Goal: Task Accomplishment & Management: Complete application form

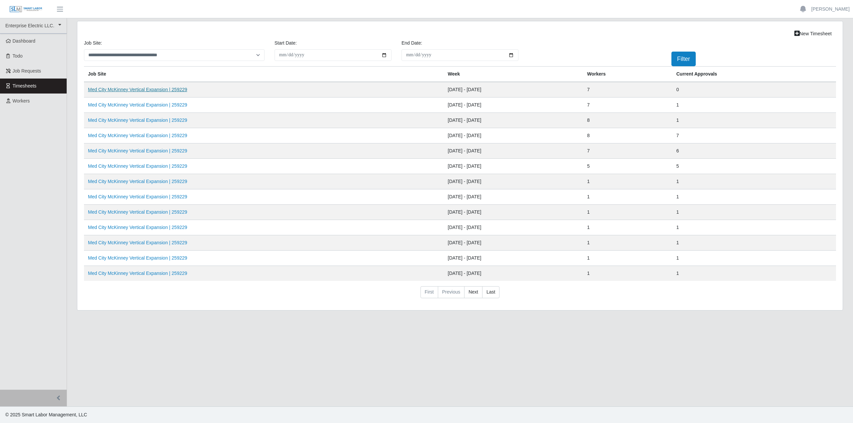
click at [119, 88] on link "Med City McKinney Vertical Expansion | 259229" at bounding box center [137, 89] width 99 height 5
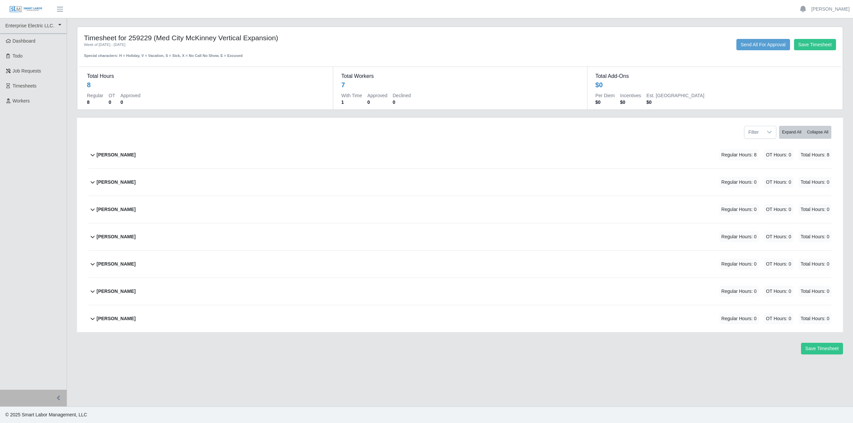
click at [95, 156] on icon at bounding box center [93, 155] width 8 height 8
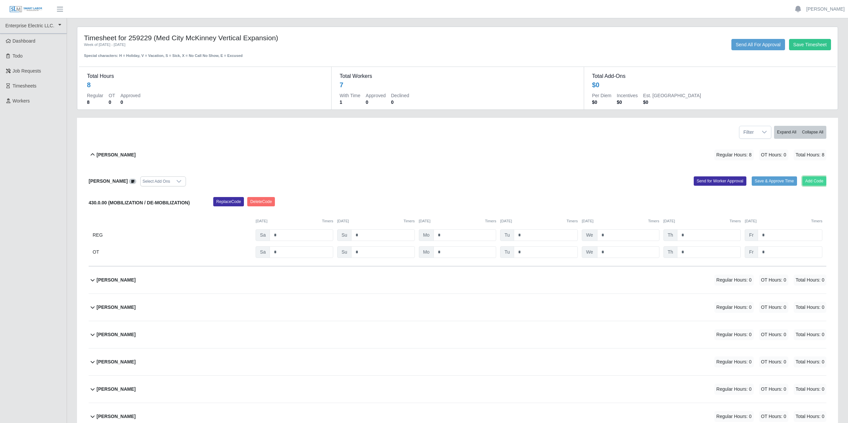
click at [817, 182] on button "Add Code" at bounding box center [814, 181] width 24 height 9
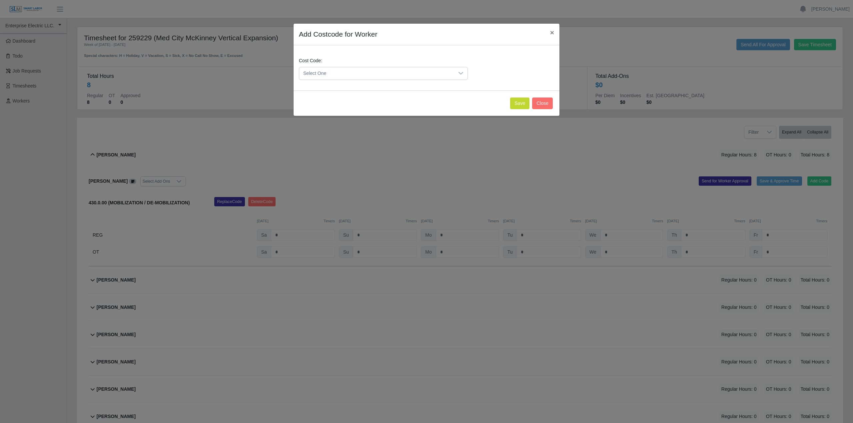
click at [461, 74] on icon at bounding box center [460, 73] width 5 height 3
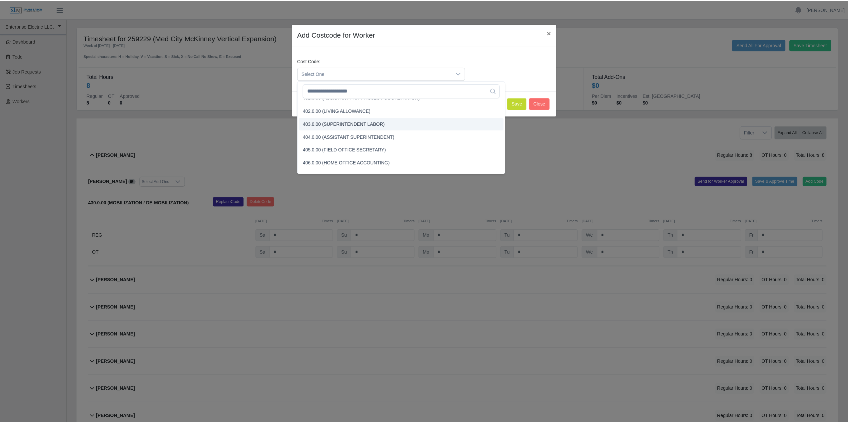
scroll to position [33, 0]
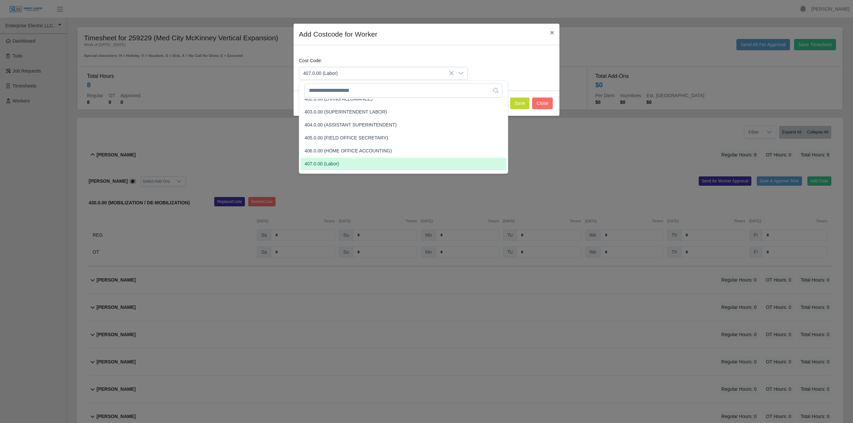
click at [328, 165] on span "407.0.00 (Labor)" at bounding box center [321, 164] width 35 height 7
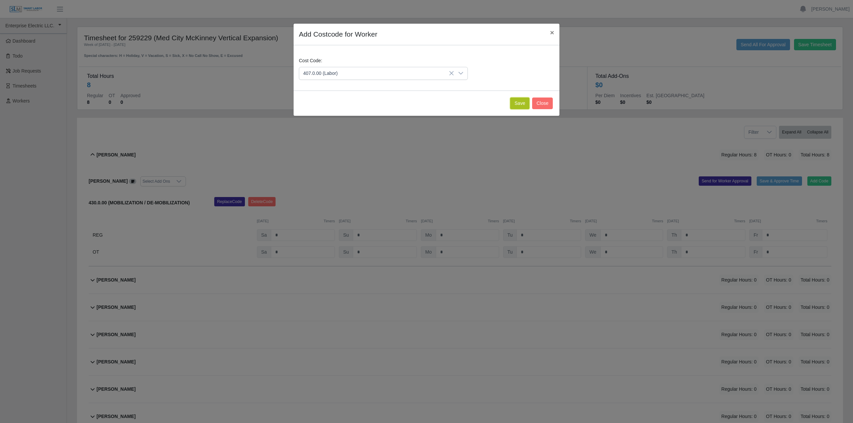
click at [519, 105] on button "Save" at bounding box center [519, 104] width 19 height 12
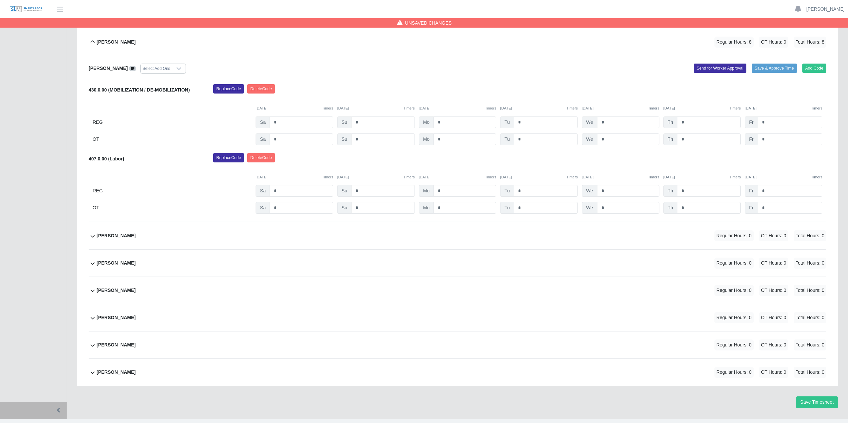
scroll to position [125, 0]
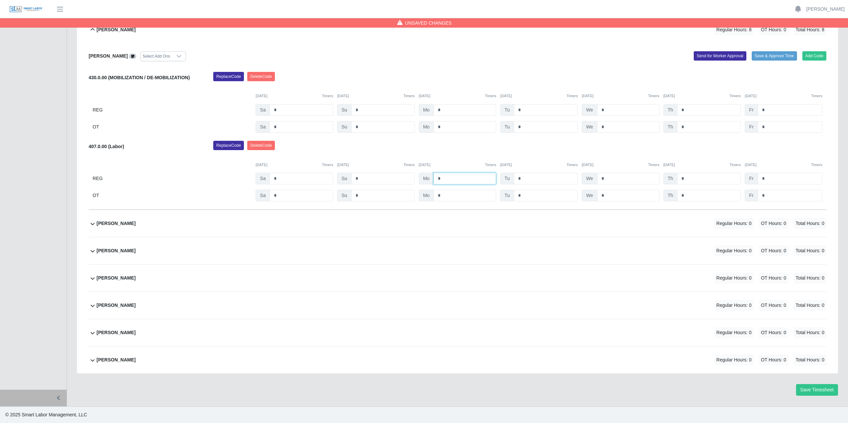
click at [451, 180] on input "*" at bounding box center [464, 179] width 63 height 12
type input "*"
click at [97, 225] on b "Arabella Jove" at bounding box center [116, 223] width 39 height 7
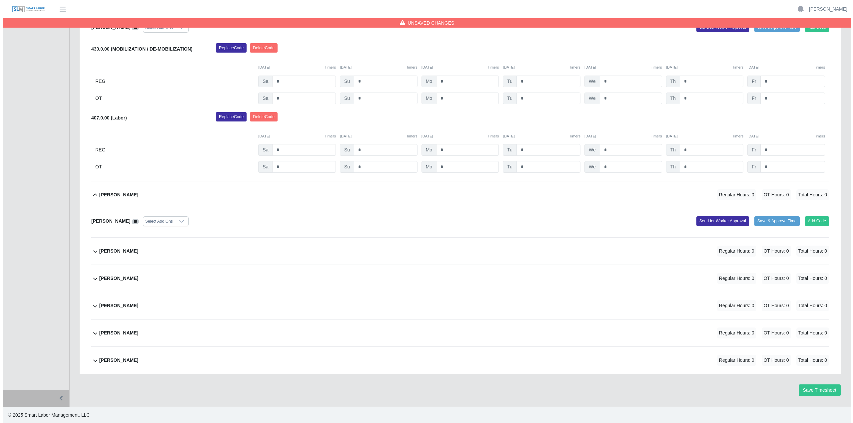
scroll to position [154, 0]
click at [814, 221] on button "Add Code" at bounding box center [814, 220] width 24 height 9
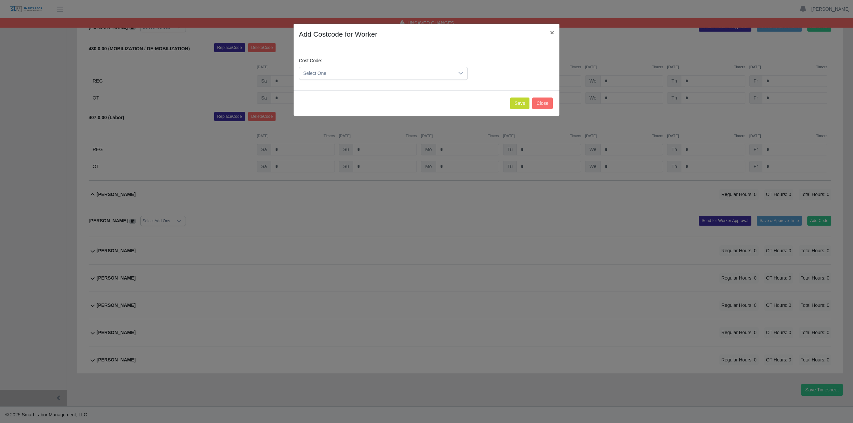
click at [458, 73] on icon at bounding box center [460, 73] width 5 height 5
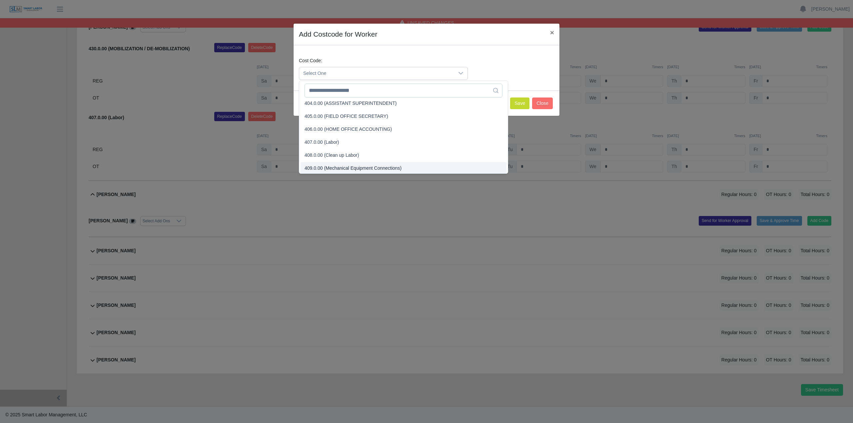
scroll to position [67, 0]
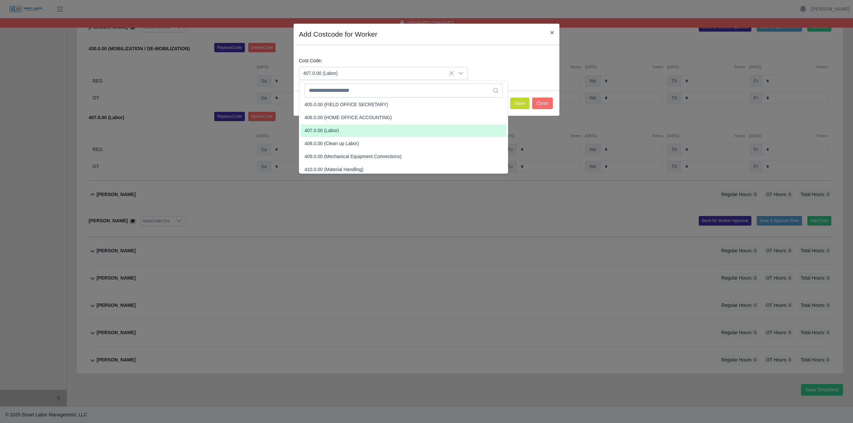
click at [321, 131] on span "407.0.00 (Labor)" at bounding box center [321, 130] width 35 height 7
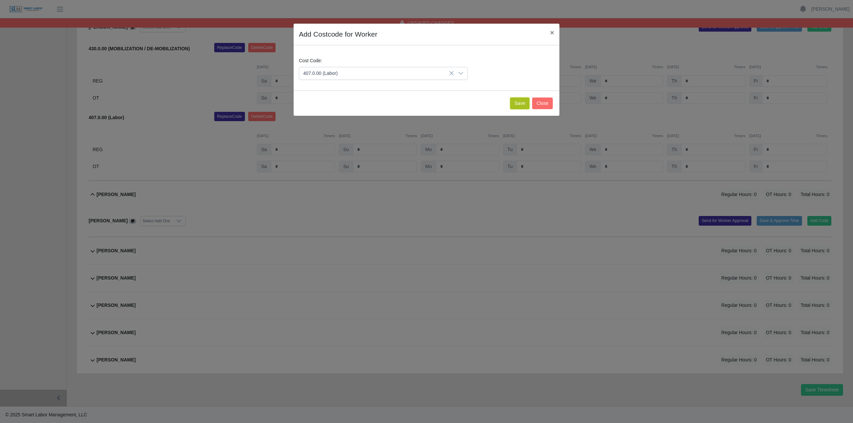
click at [520, 104] on button "Save" at bounding box center [519, 104] width 19 height 12
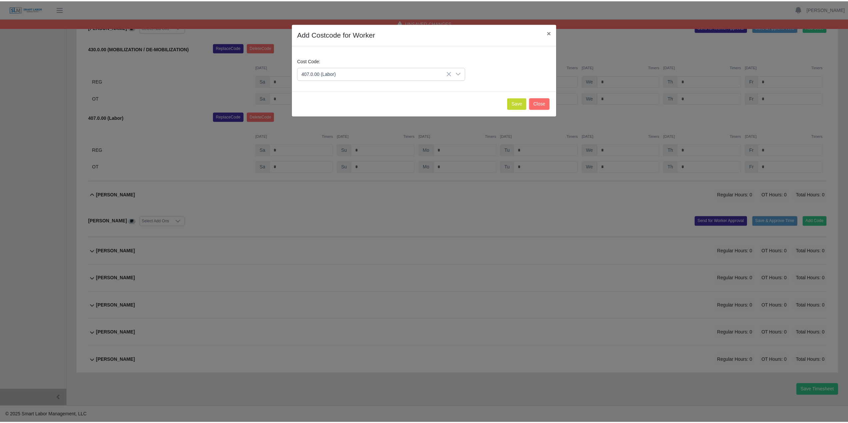
scroll to position [223, 0]
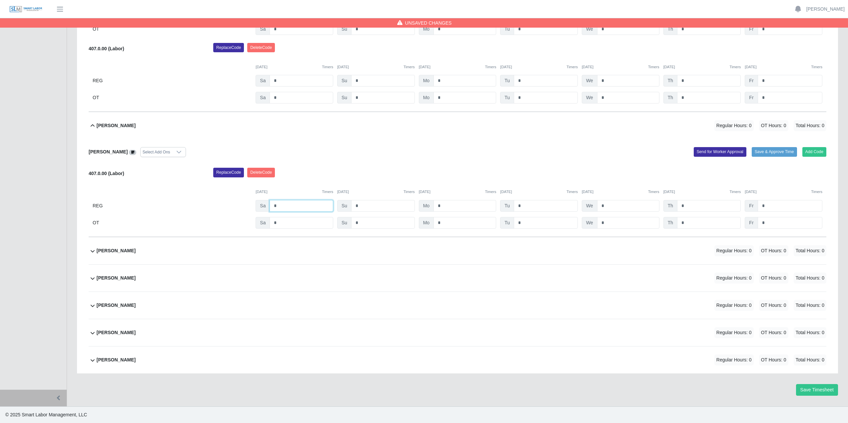
click at [287, 204] on input "*" at bounding box center [301, 206] width 64 height 12
type input "*"
click at [363, 177] on div "Replace Code Delete Code" at bounding box center [519, 174] width 623 height 13
click at [91, 306] on icon at bounding box center [93, 306] width 8 height 8
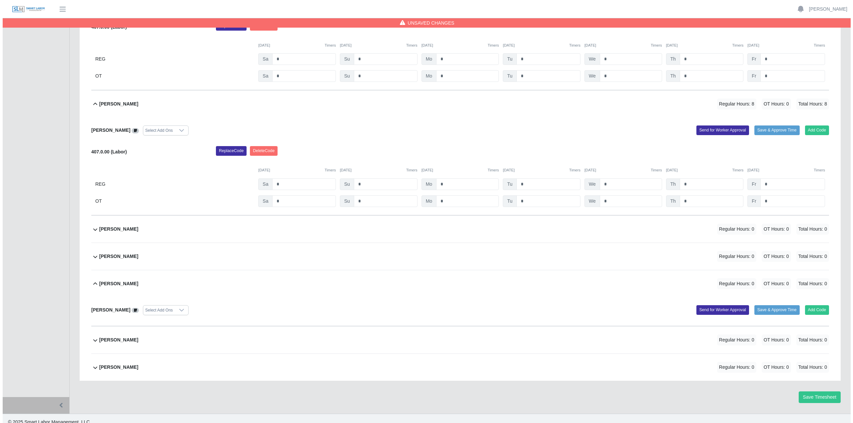
scroll to position [252, 0]
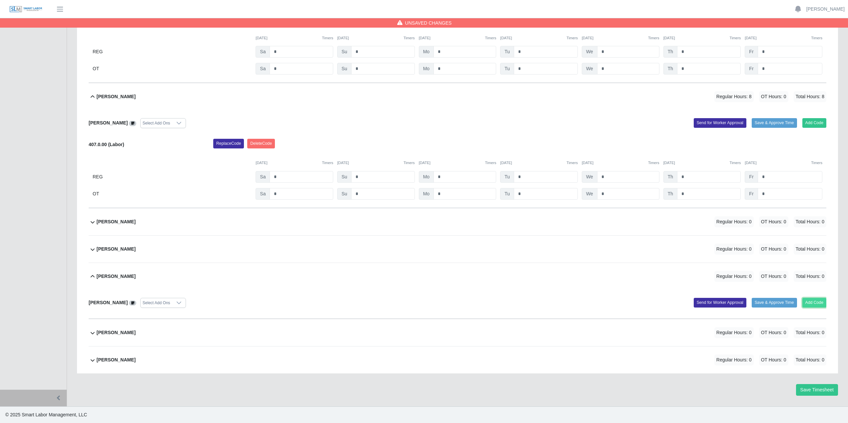
click at [813, 304] on button "Add Code" at bounding box center [814, 302] width 24 height 9
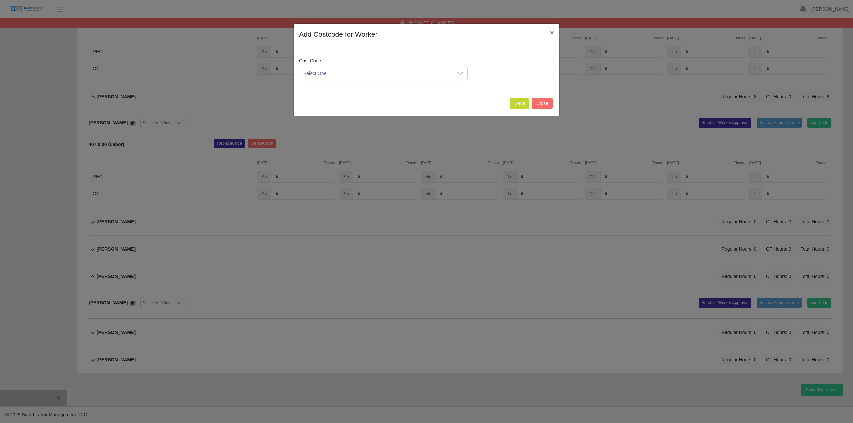
click at [461, 74] on icon at bounding box center [460, 73] width 5 height 3
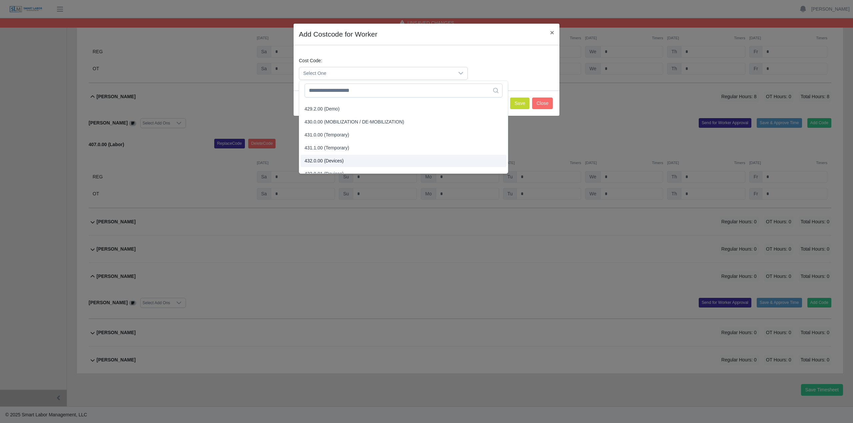
scroll to position [672, 0]
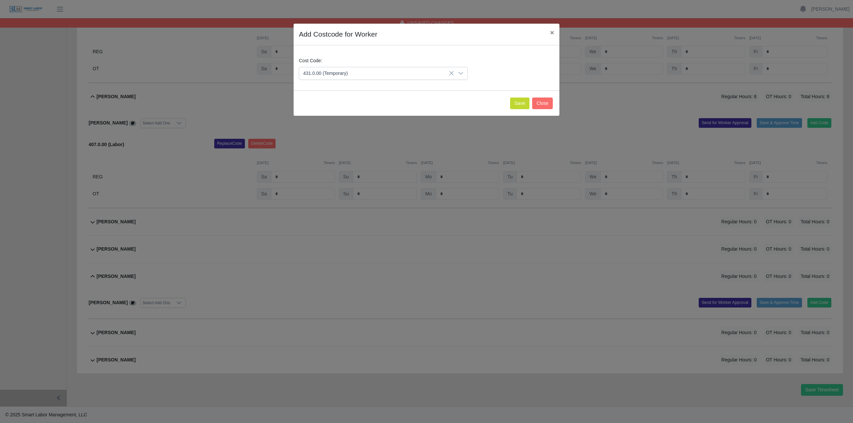
click at [326, 137] on span "431.0.00 (Temporary)" at bounding box center [326, 135] width 45 height 7
click at [517, 106] on button "Save" at bounding box center [519, 104] width 19 height 12
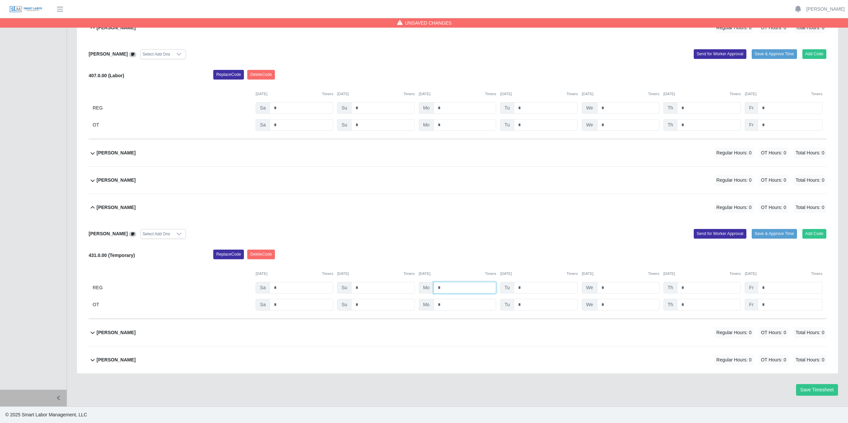
click at [444, 286] on input "*" at bounding box center [464, 288] width 63 height 12
type input "*"
click at [820, 233] on button "Add Code" at bounding box center [814, 233] width 24 height 9
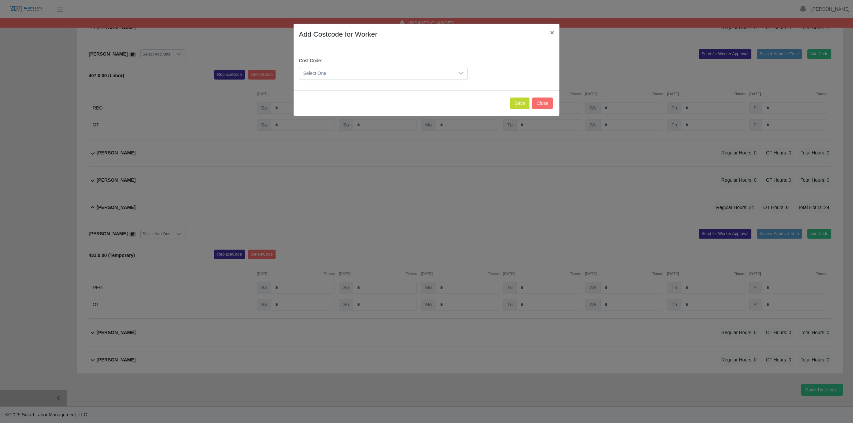
click at [465, 72] on div at bounding box center [460, 73] width 13 height 12
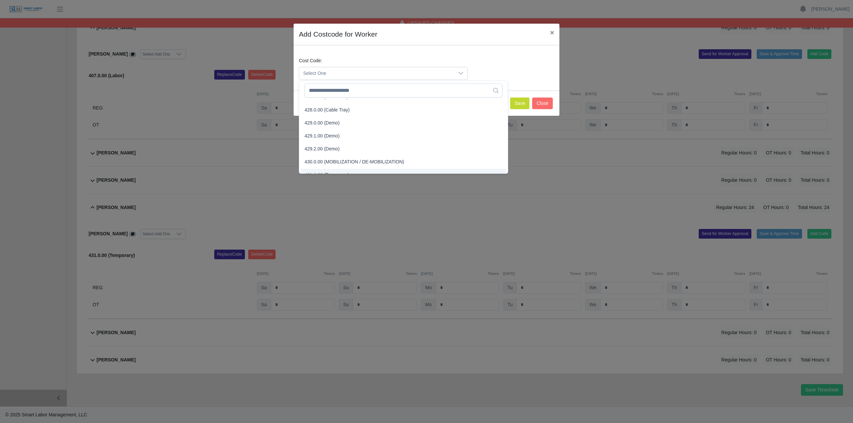
scroll to position [641, 0]
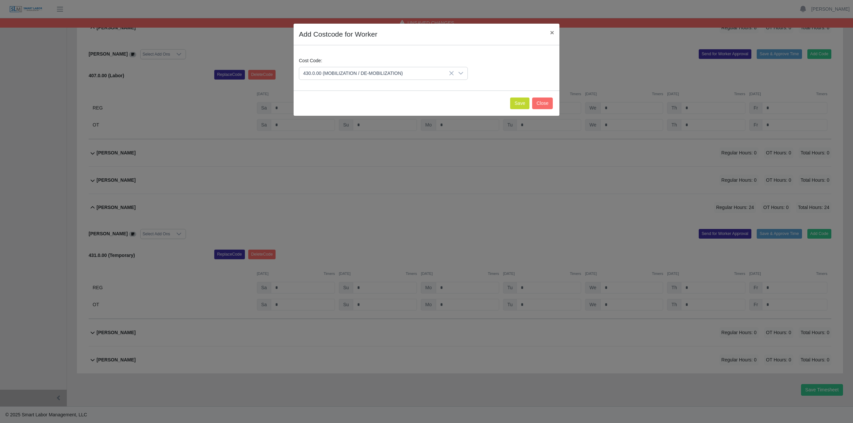
click at [359, 155] on span "430.0.00 (MOBILIZATION / DE-MOBILIZATION)" at bounding box center [354, 154] width 100 height 7
click at [518, 104] on button "Save" at bounding box center [519, 104] width 19 height 12
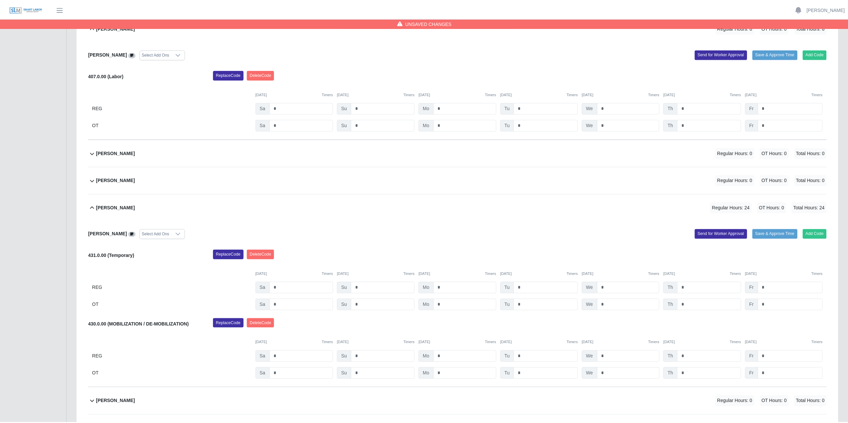
scroll to position [390, 0]
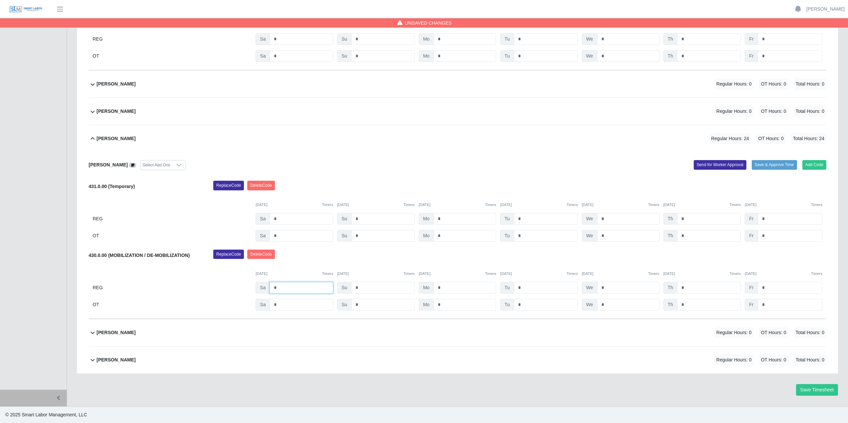
click at [290, 286] on input "*" at bounding box center [301, 288] width 64 height 12
type input "*"
click at [690, 220] on input "*" at bounding box center [709, 219] width 64 height 12
type input "*"
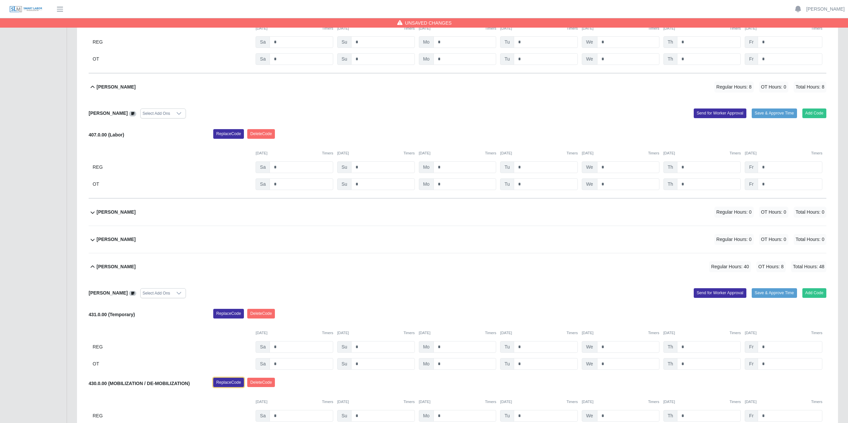
scroll to position [257, 0]
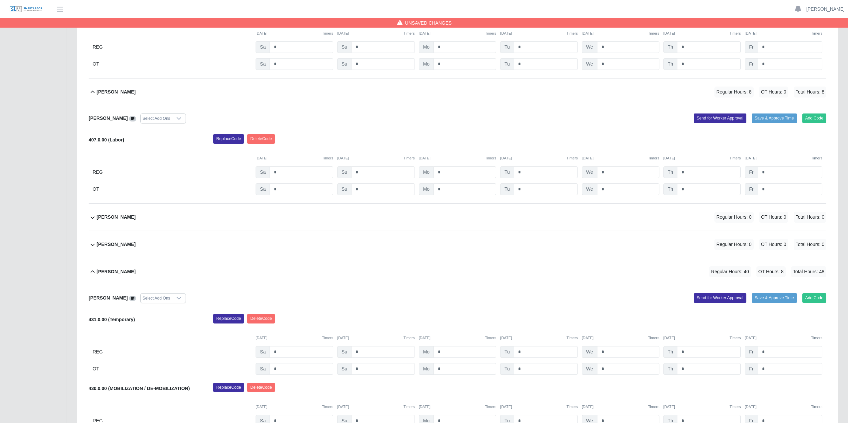
click at [91, 272] on icon at bounding box center [93, 271] width 4 height 2
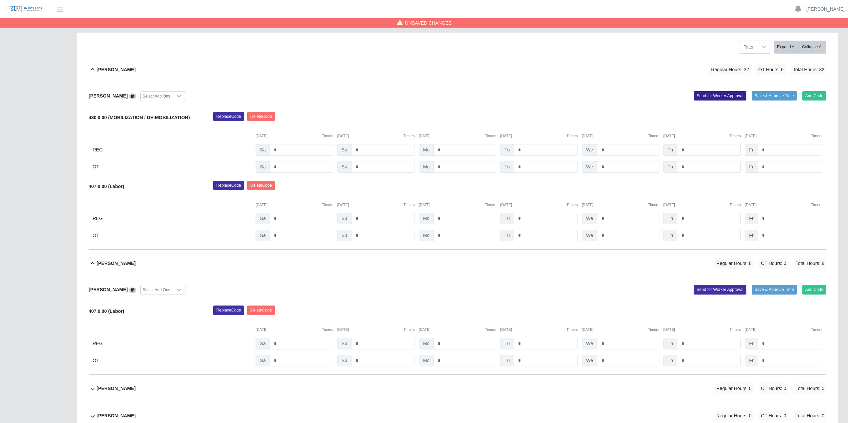
scroll to position [0, 0]
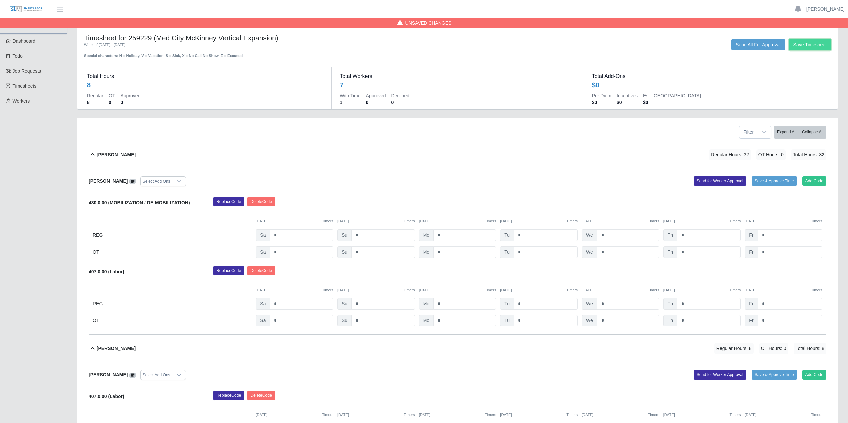
click at [809, 44] on button "Save Timesheet" at bounding box center [810, 44] width 42 height 11
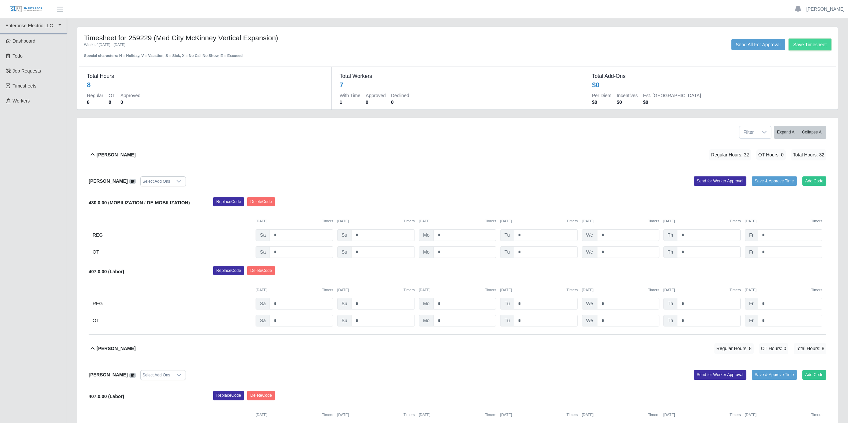
click at [810, 42] on button "Save Timesheet" at bounding box center [810, 44] width 42 height 11
